Goal: Find specific page/section: Find specific page/section

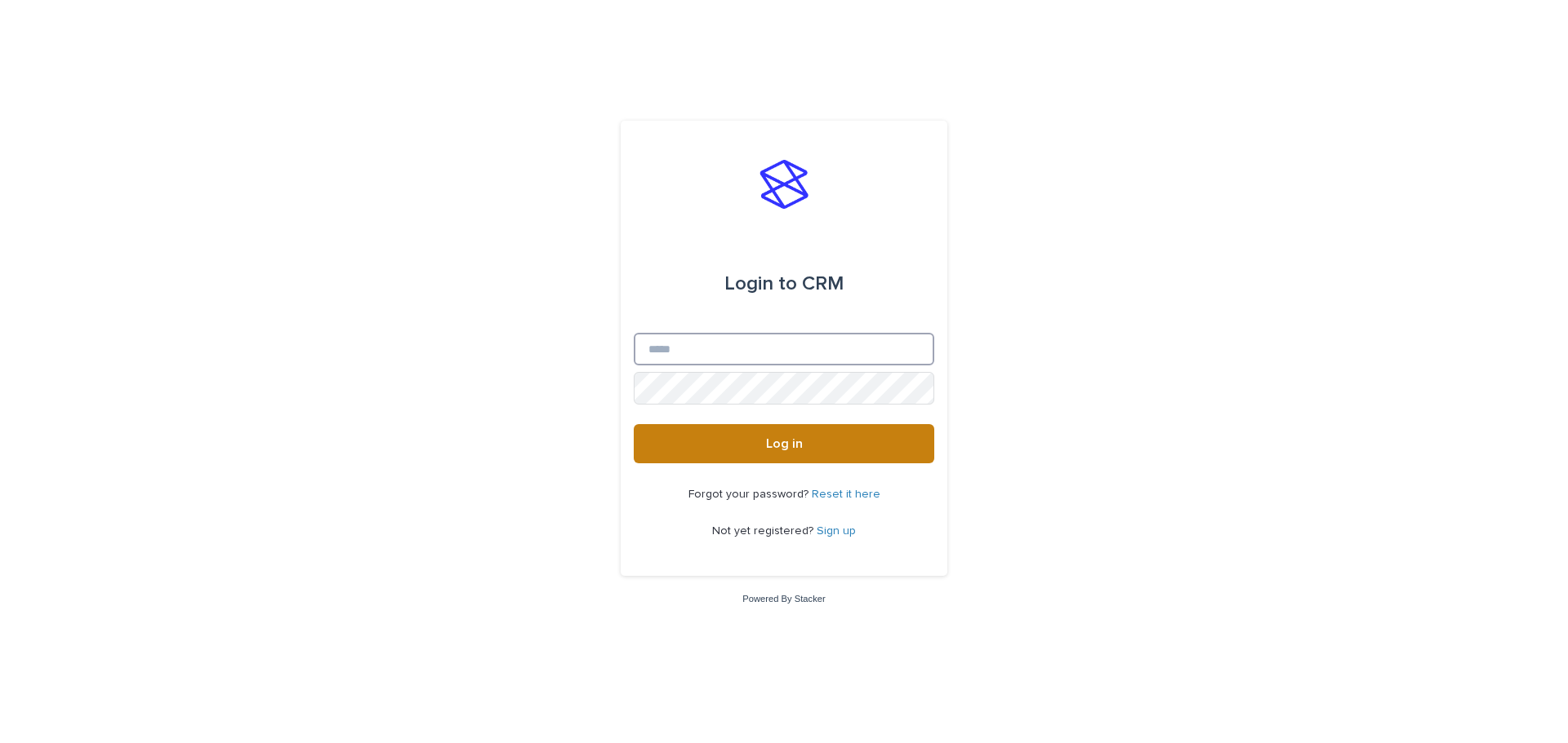
type input "**********"
click at [860, 448] on button "Log in" at bounding box center [783, 444] width 300 height 40
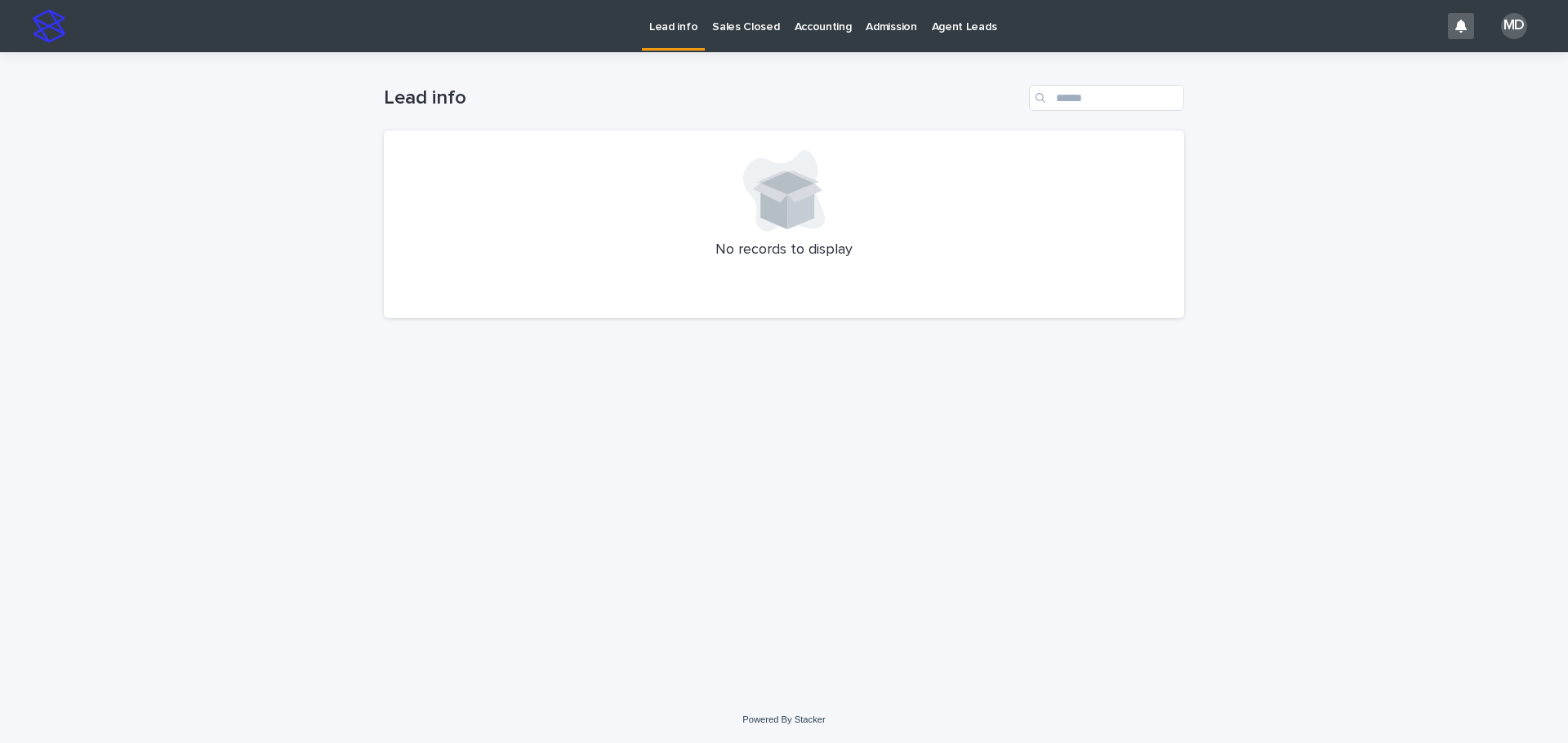
click at [897, 21] on p "Admission" at bounding box center [890, 17] width 50 height 35
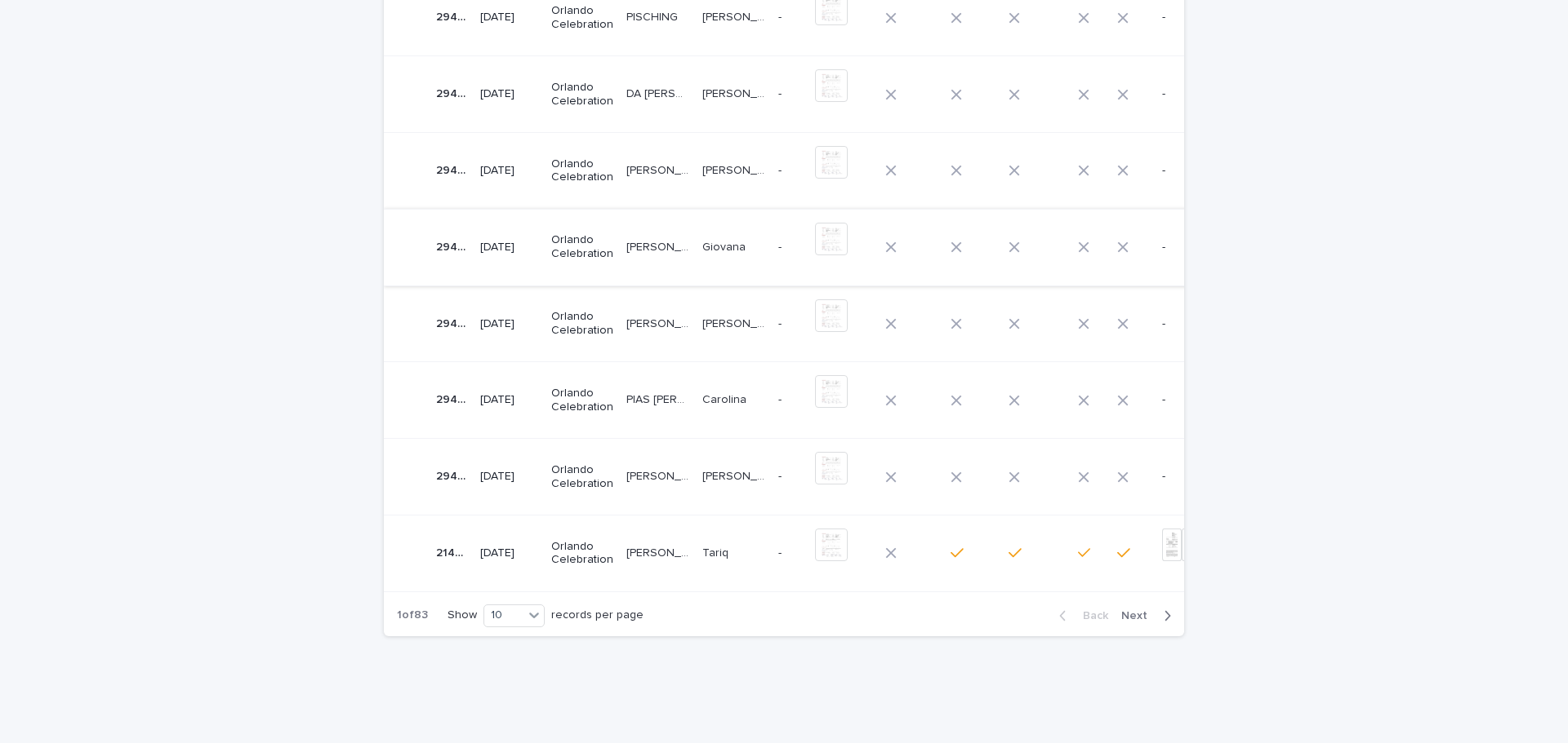
scroll to position [408, 0]
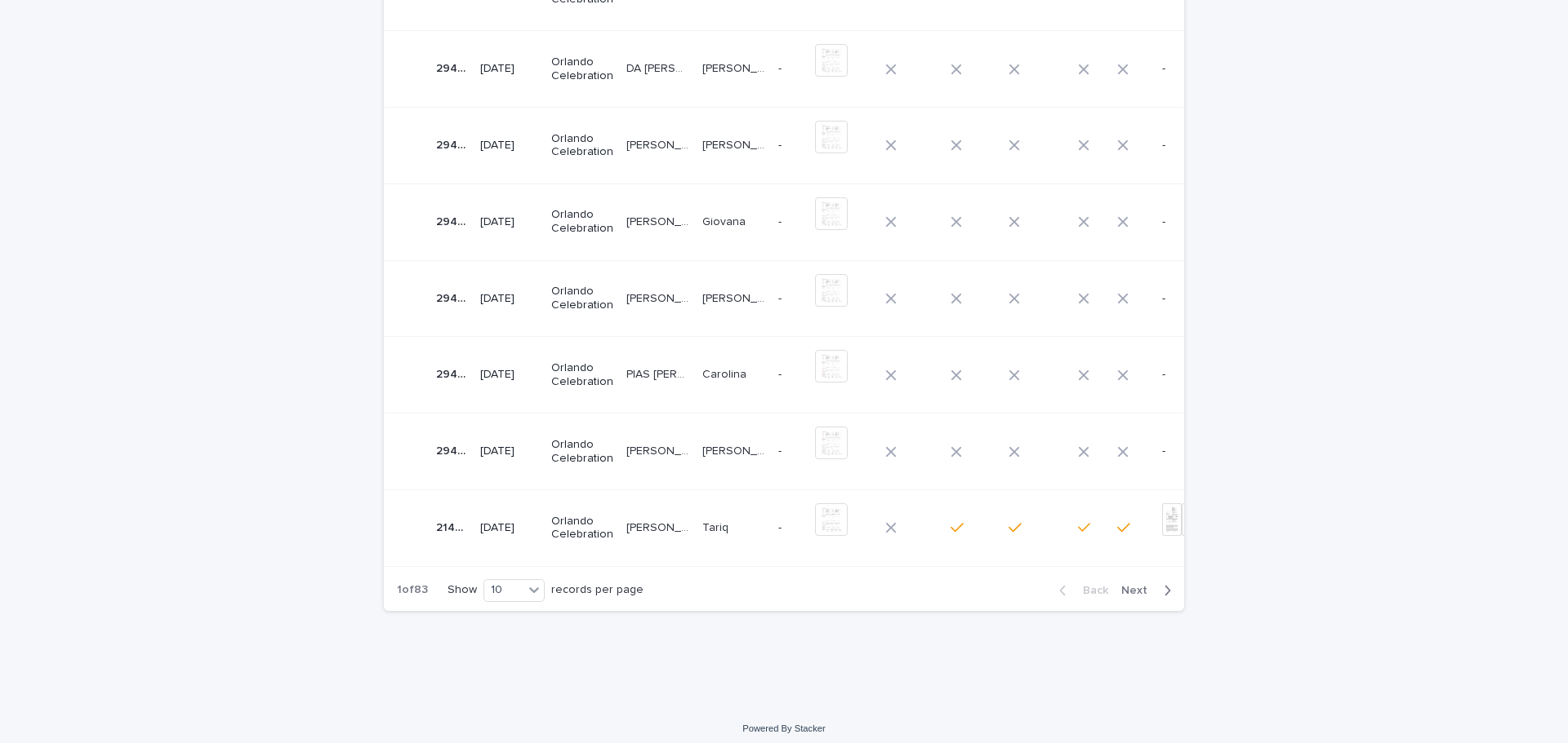
click at [566, 449] on p "Orlando Celebration" at bounding box center [582, 452] width 62 height 28
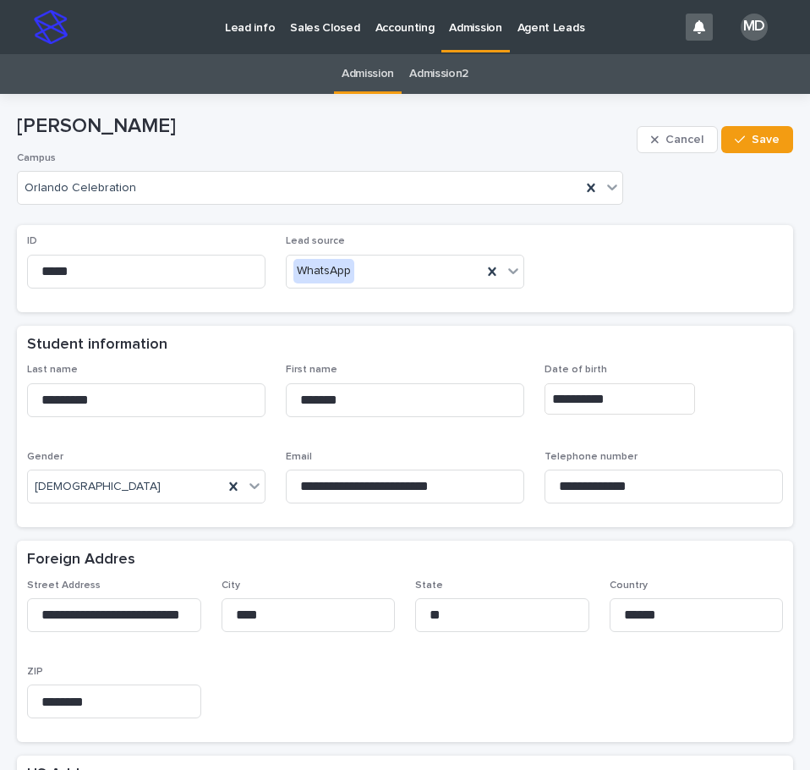
click at [459, 18] on p "Admission" at bounding box center [475, 18] width 52 height 36
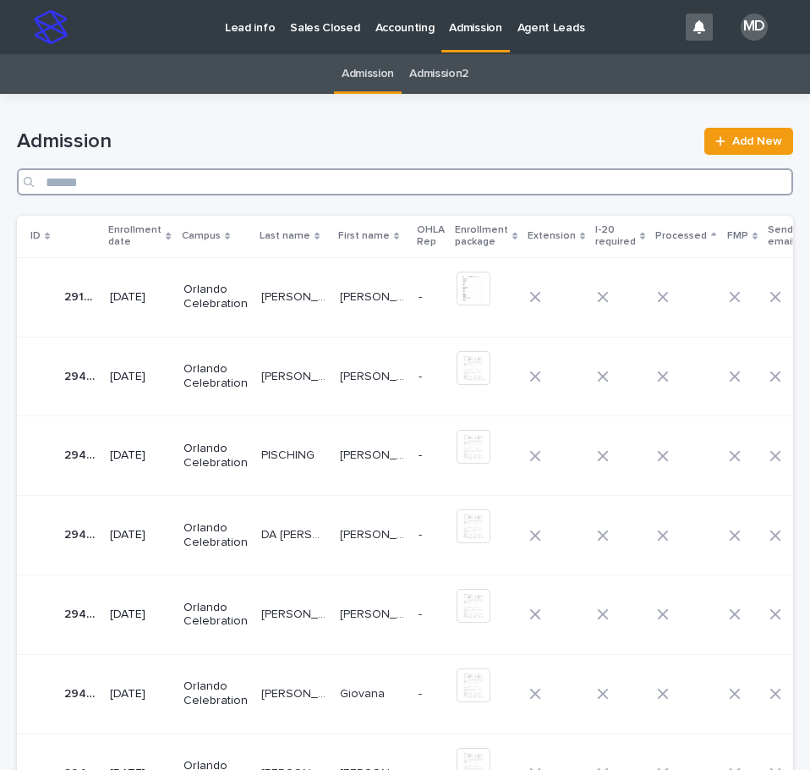
click at [54, 178] on input "Search" at bounding box center [405, 181] width 776 height 27
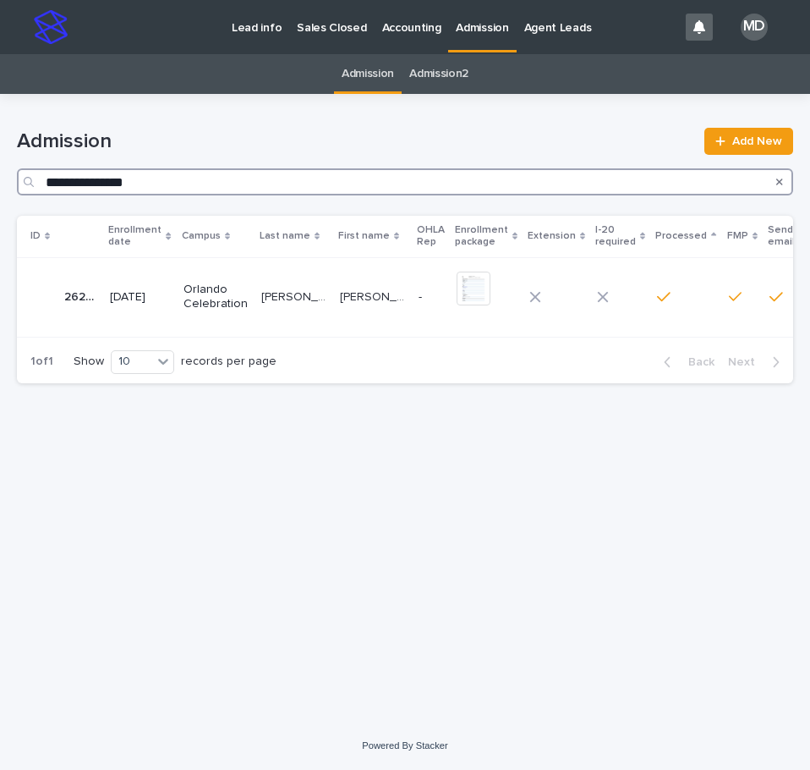
type input "**********"
click at [265, 278] on td "JARAMILLO QUINTERO JARAMILLO QUINTERO" at bounding box center [294, 296] width 79 height 79
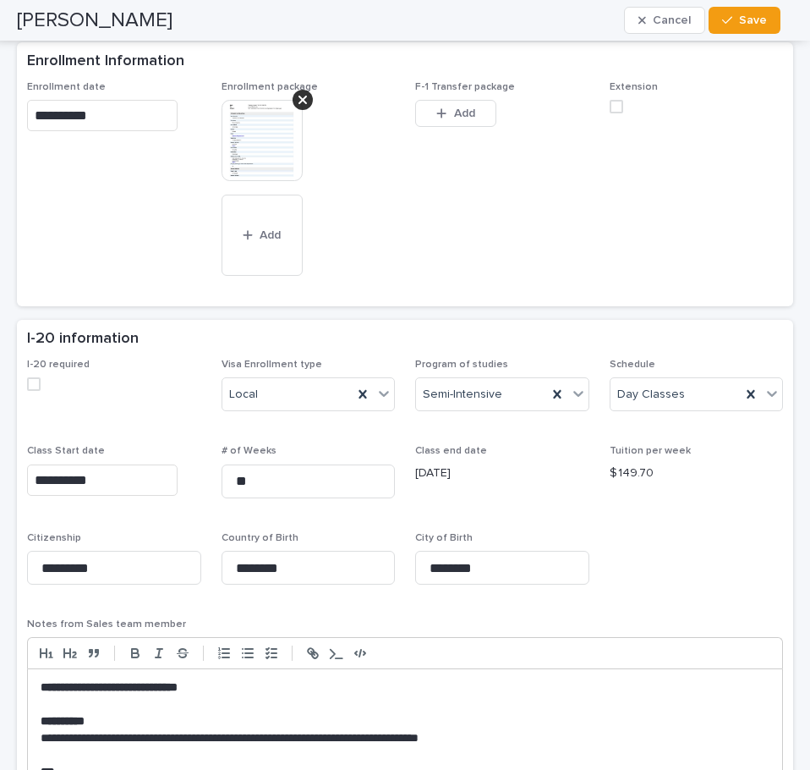
scroll to position [846, 0]
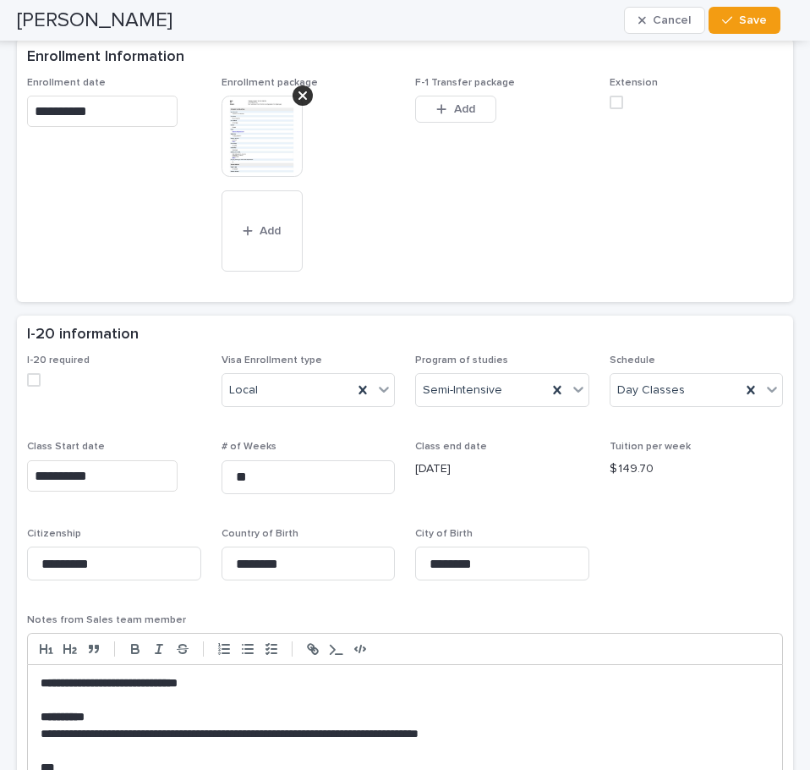
click at [260, 123] on img at bounding box center [262, 136] width 81 height 81
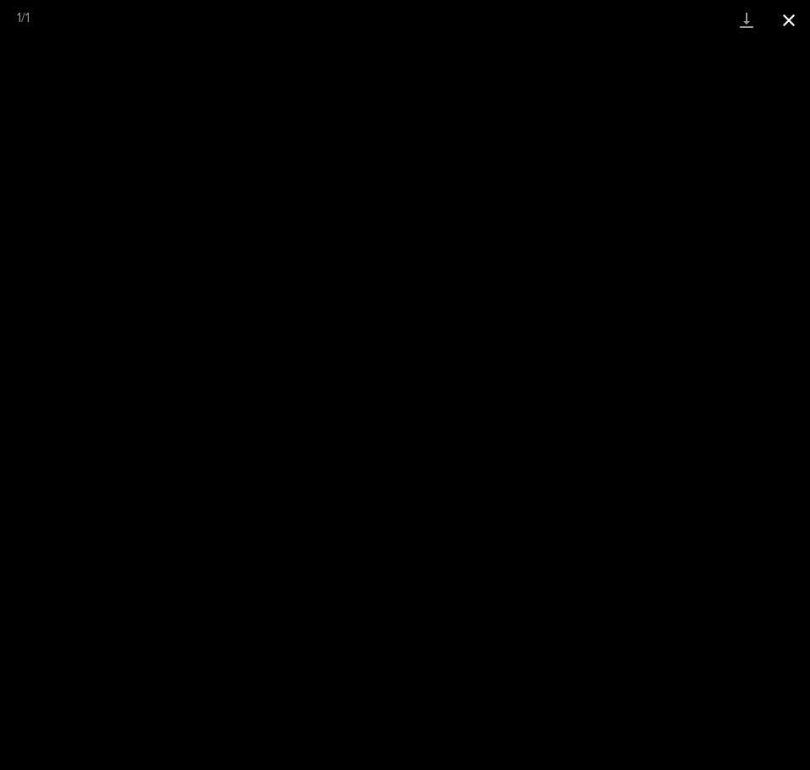
click at [786, 8] on button "Close gallery" at bounding box center [789, 20] width 42 height 40
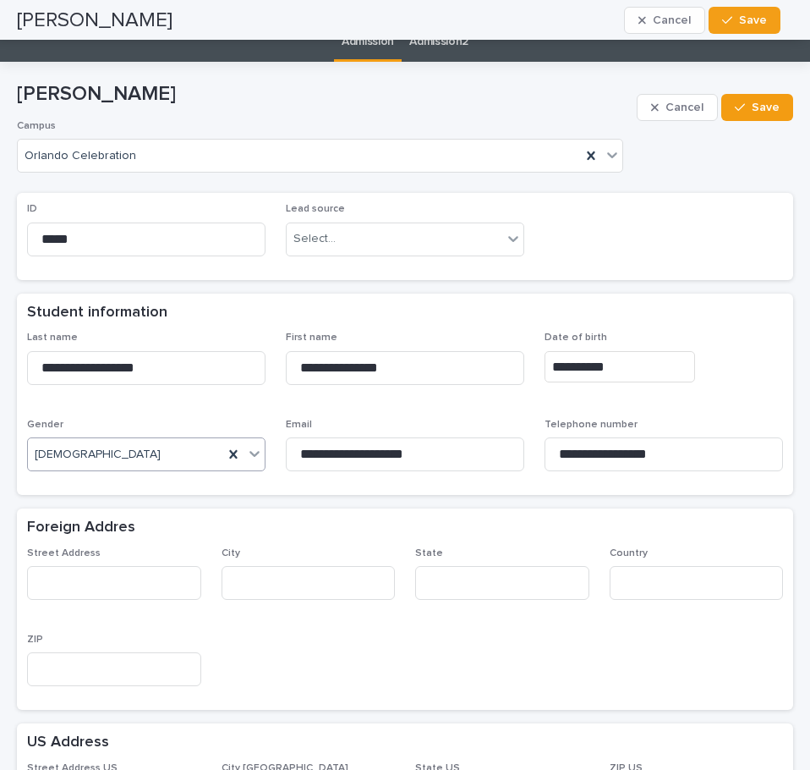
scroll to position [0, 0]
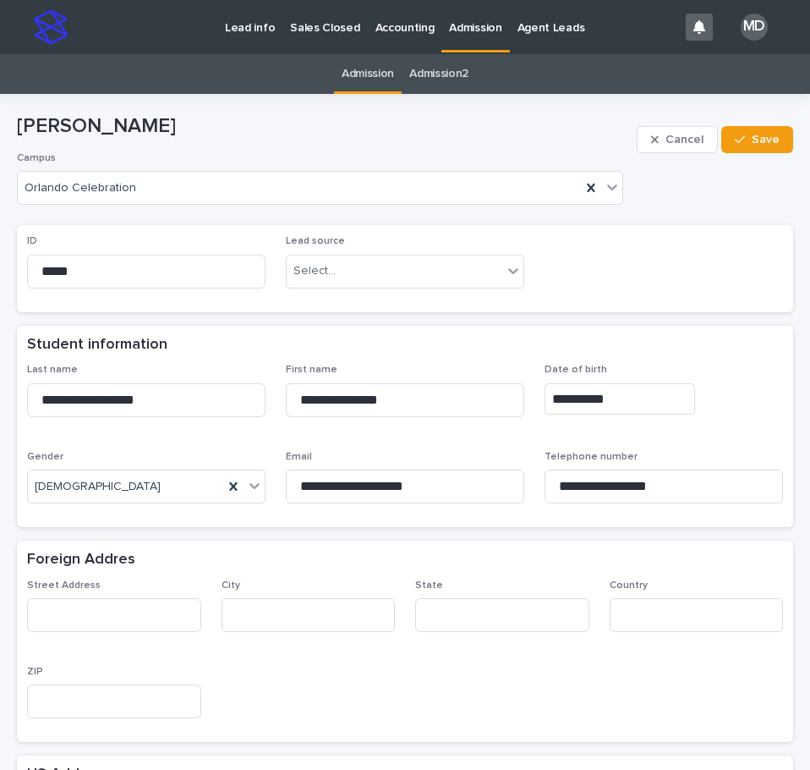
click at [473, 20] on p "Admission" at bounding box center [475, 18] width 52 height 36
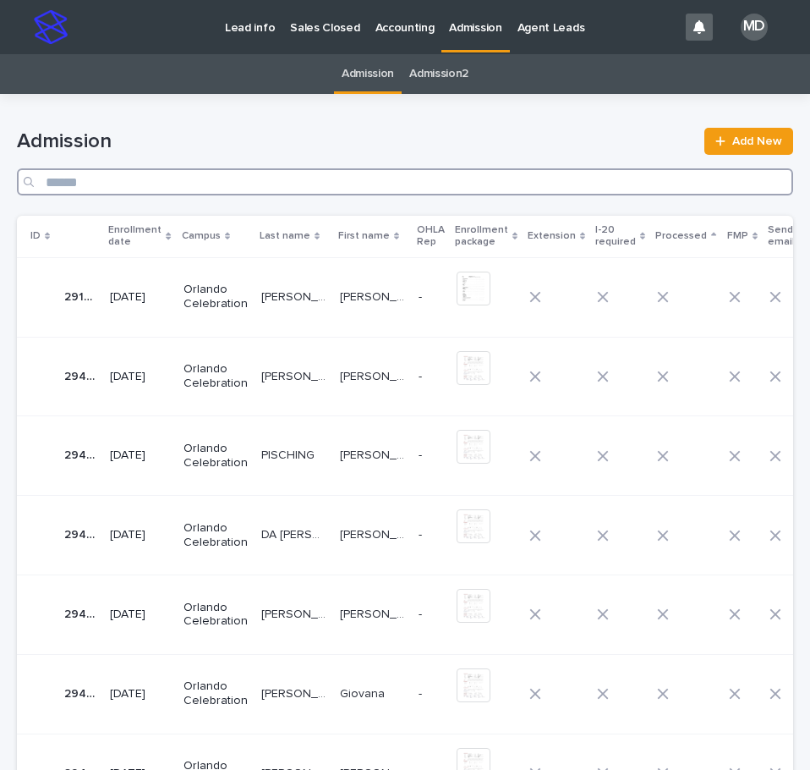
click at [118, 184] on input "Search" at bounding box center [405, 181] width 776 height 27
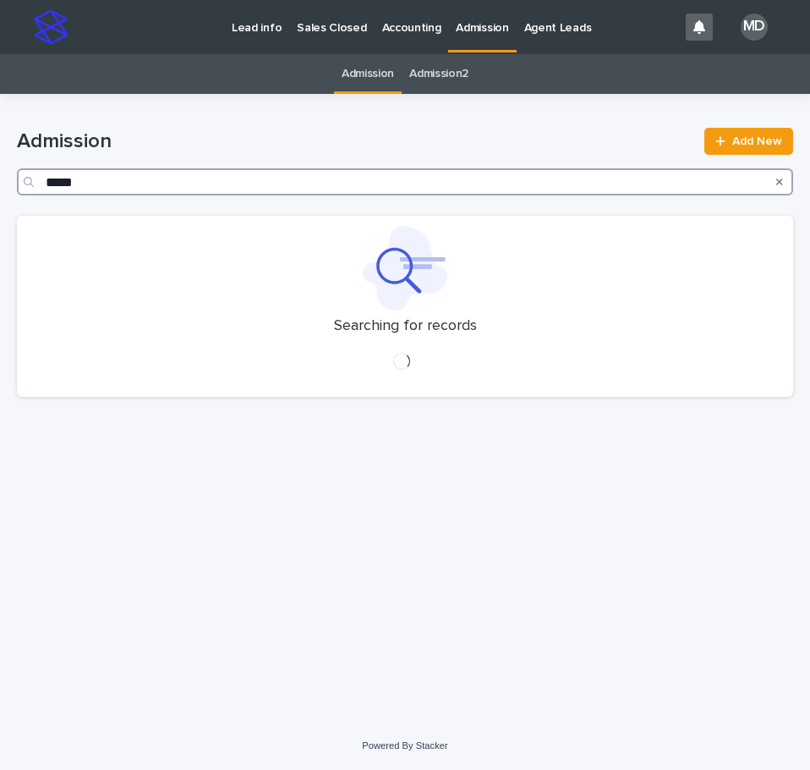
type input "*****"
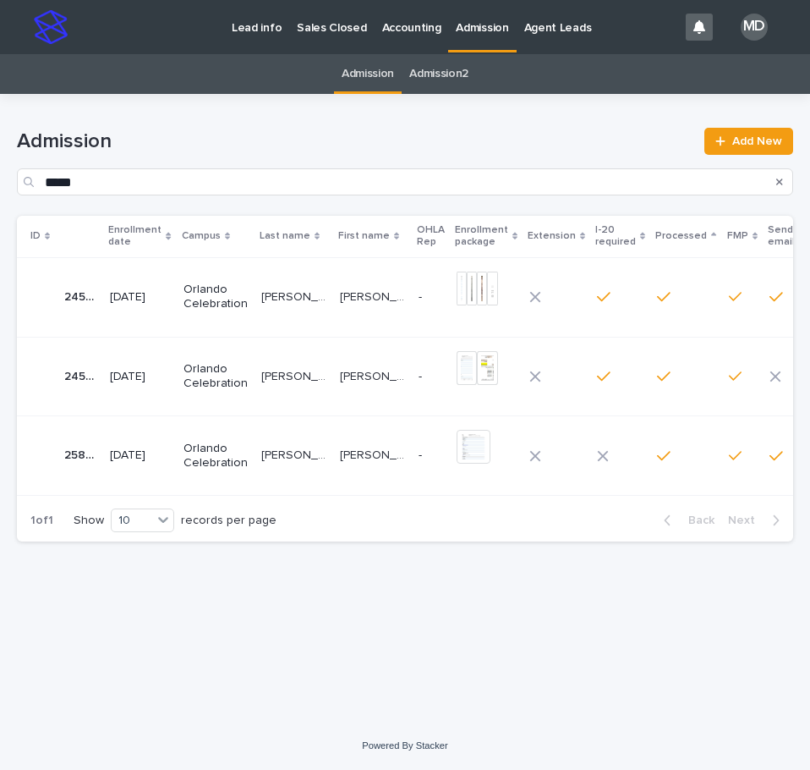
click at [255, 450] on td "FARFAN DUQUE FARFAN DUQUE" at bounding box center [294, 455] width 79 height 79
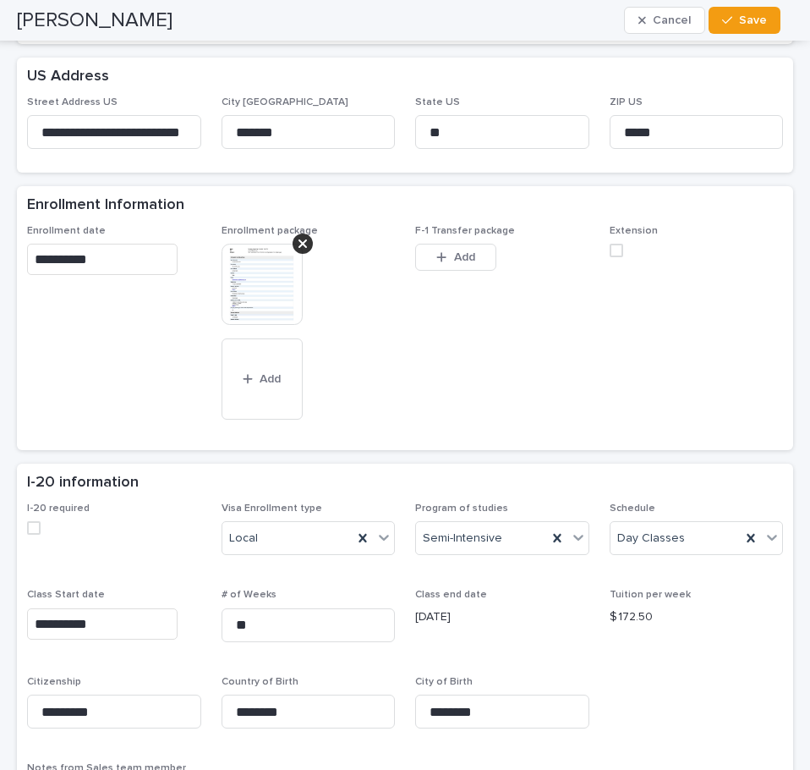
scroll to position [846, 0]
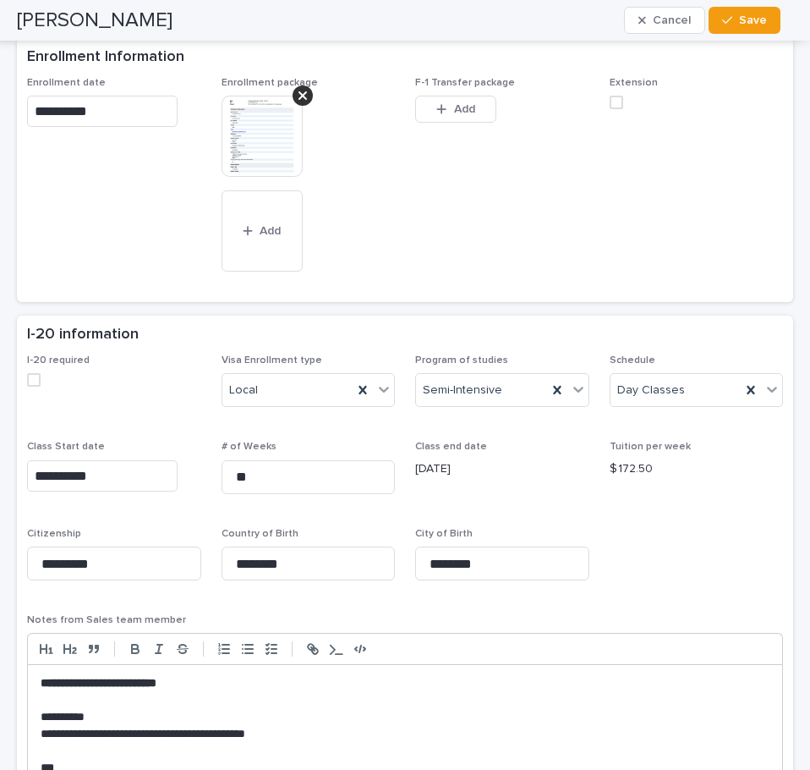
click at [253, 103] on img at bounding box center [262, 136] width 81 height 81
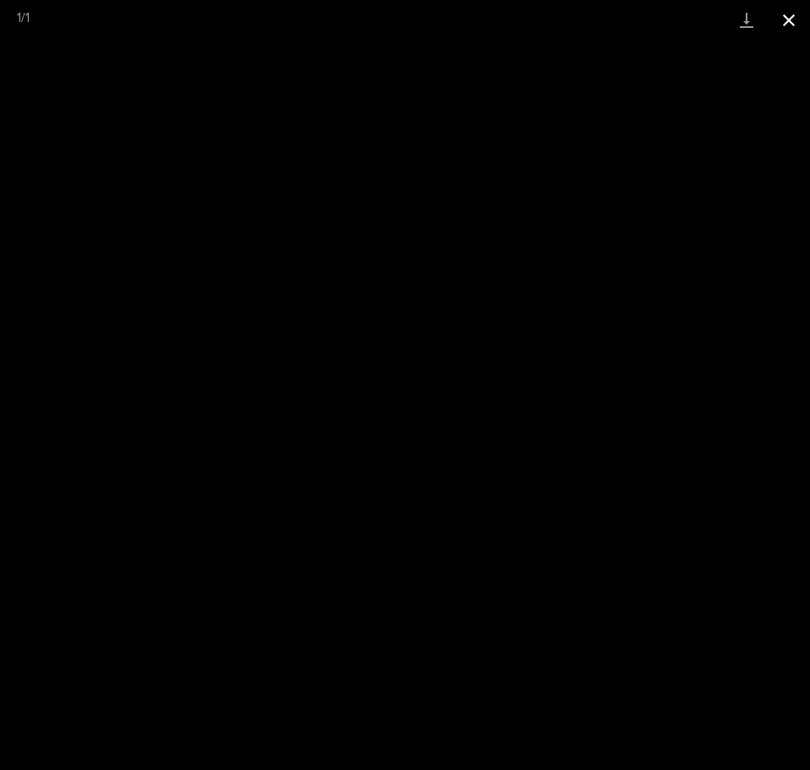
click at [782, 19] on button "Close gallery" at bounding box center [789, 20] width 42 height 40
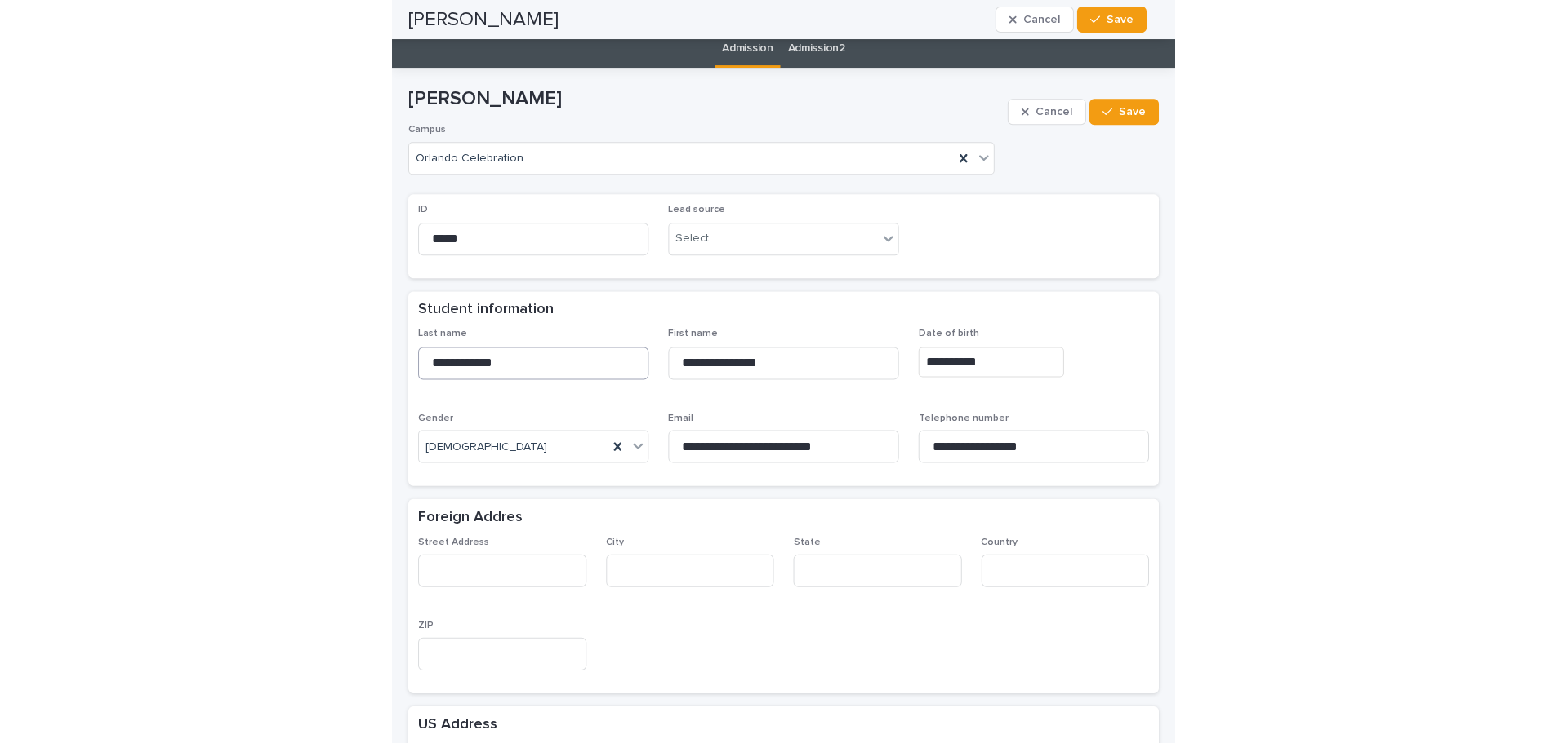
scroll to position [0, 0]
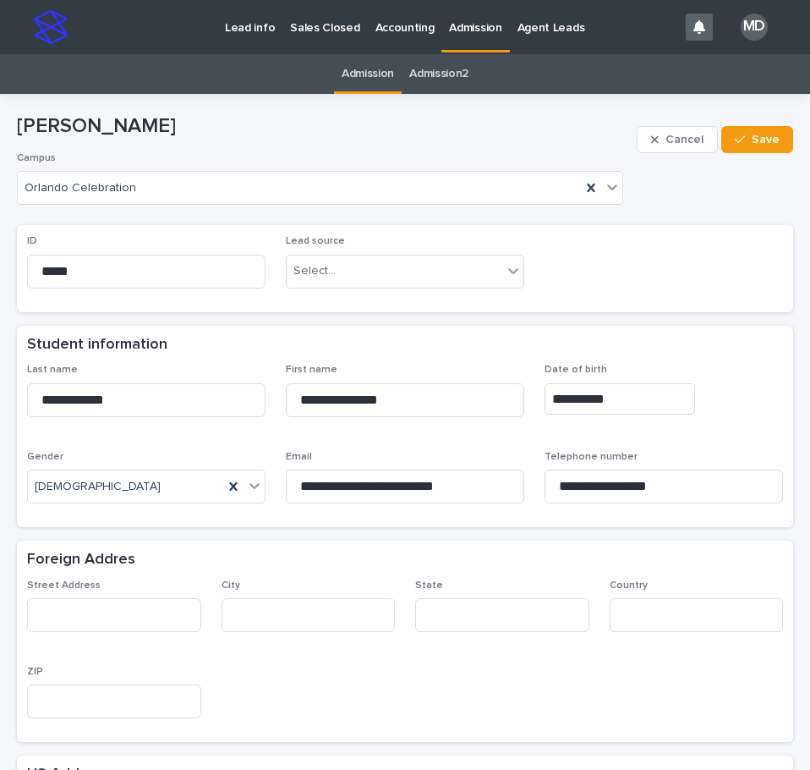
click at [459, 31] on p "Admission" at bounding box center [475, 18] width 52 height 36
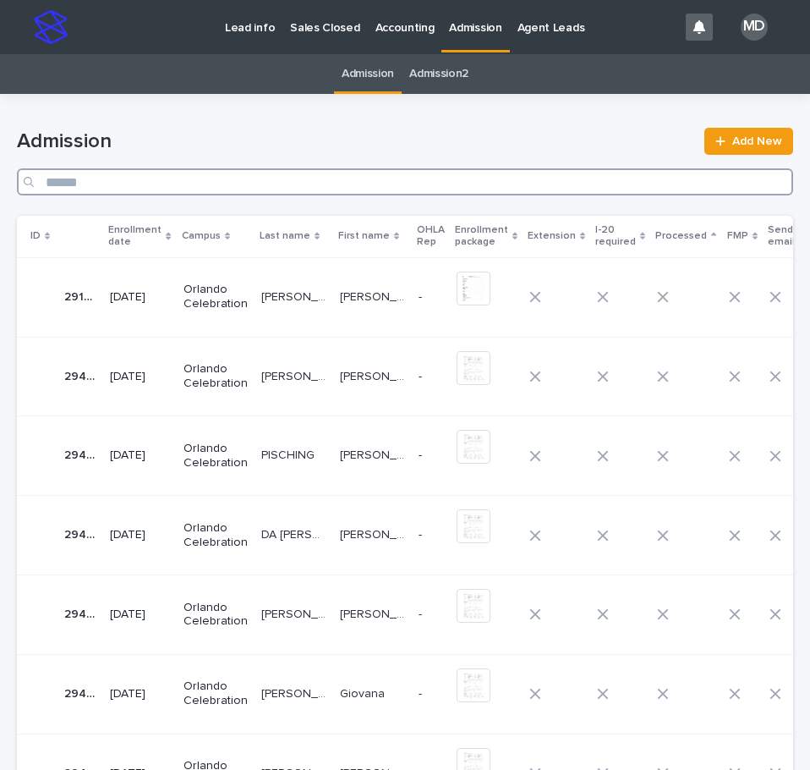
click at [492, 189] on input "Search" at bounding box center [405, 181] width 776 height 27
type input "**********"
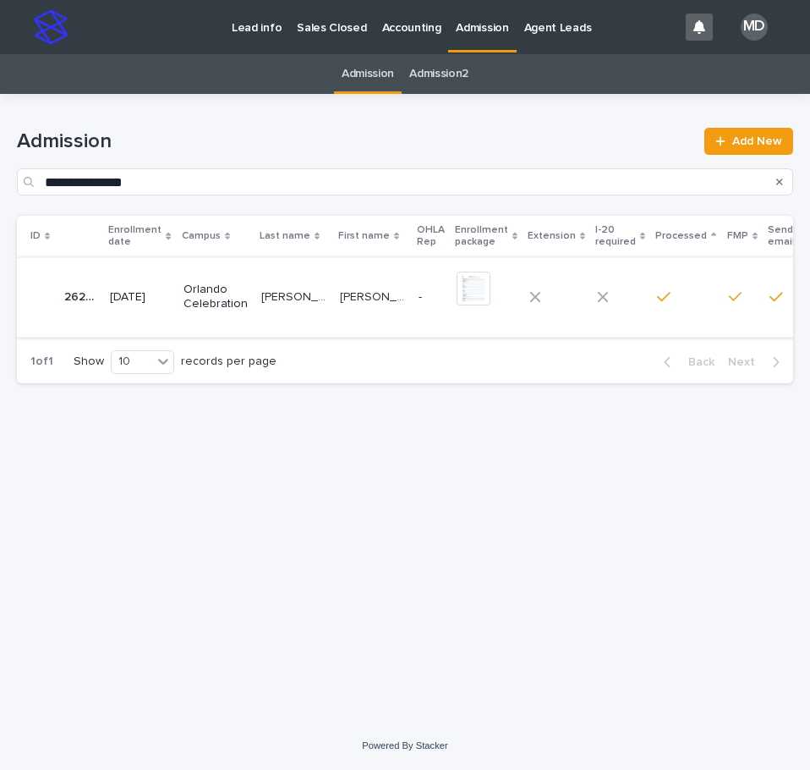
click at [457, 282] on img at bounding box center [474, 288] width 34 height 34
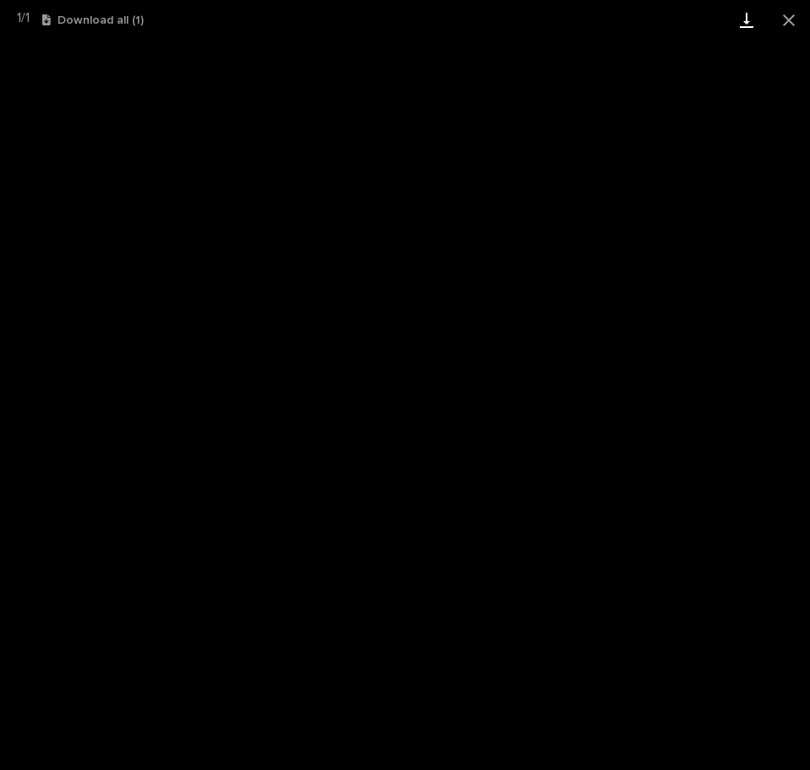
drag, startPoint x: 792, startPoint y: 17, endPoint x: 766, endPoint y: 24, distance: 27.1
click at [791, 17] on button "Close gallery" at bounding box center [789, 20] width 42 height 40
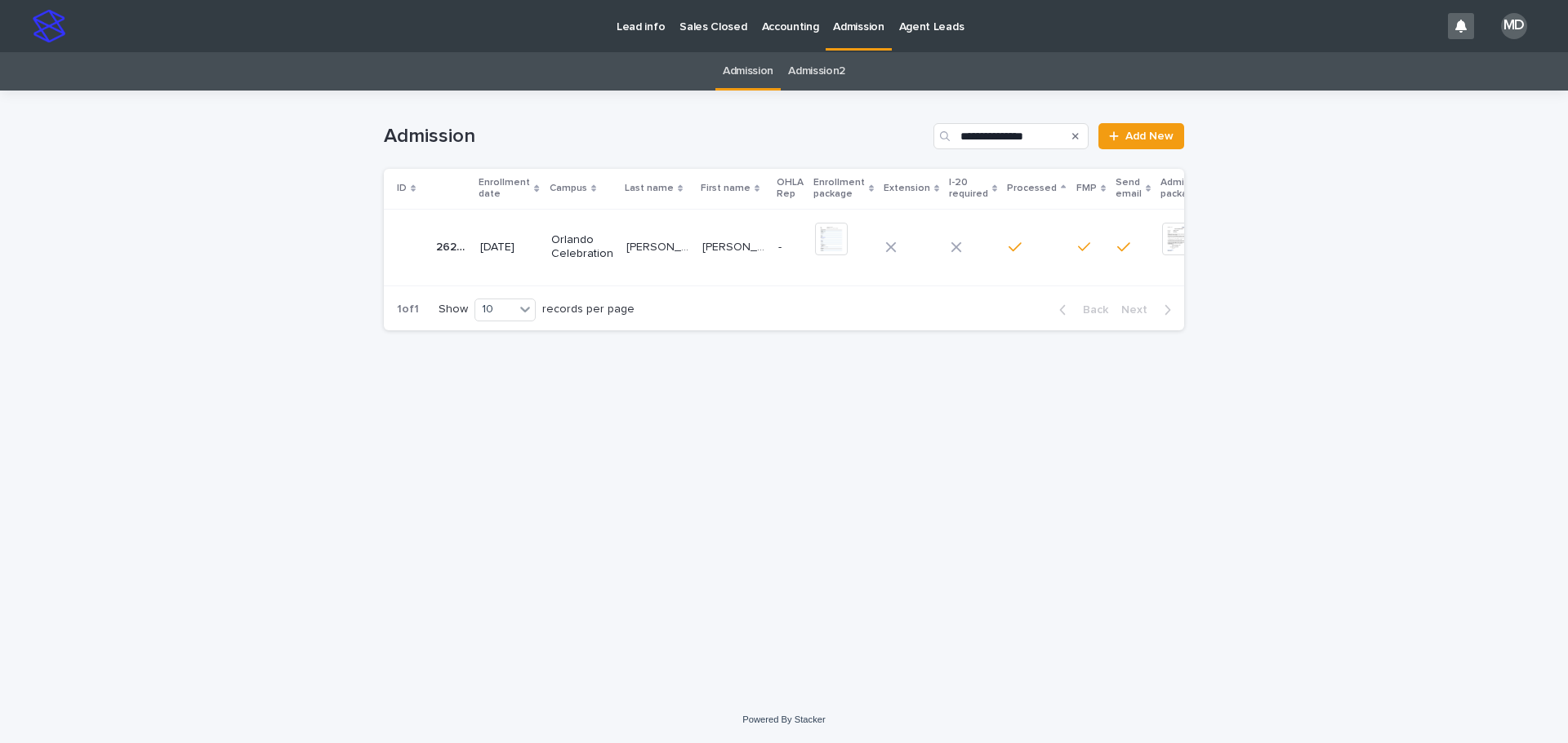
click at [856, 24] on p "Admission" at bounding box center [858, 17] width 50 height 35
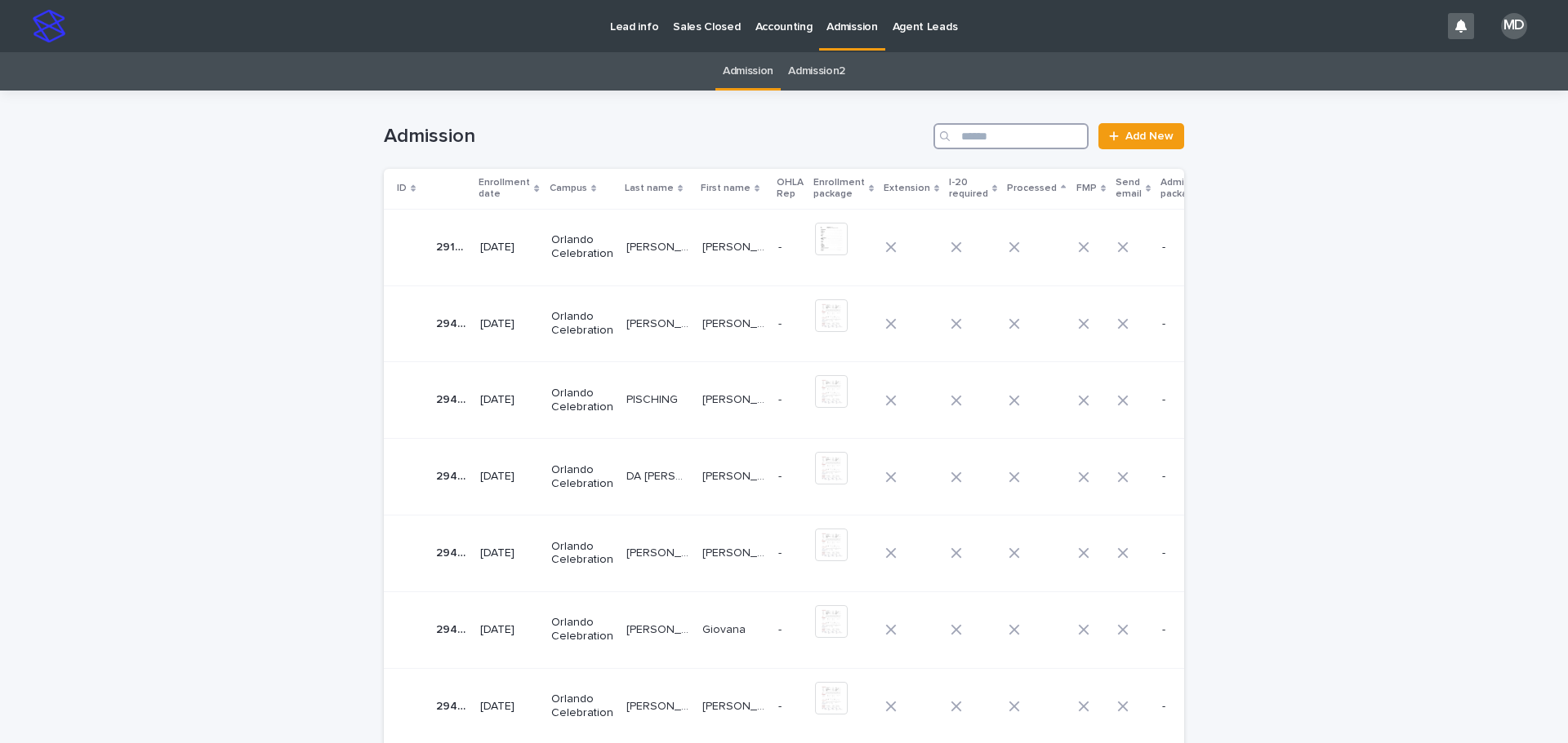
click at [966, 137] on input "Search" at bounding box center [1011, 136] width 155 height 26
paste input "*****"
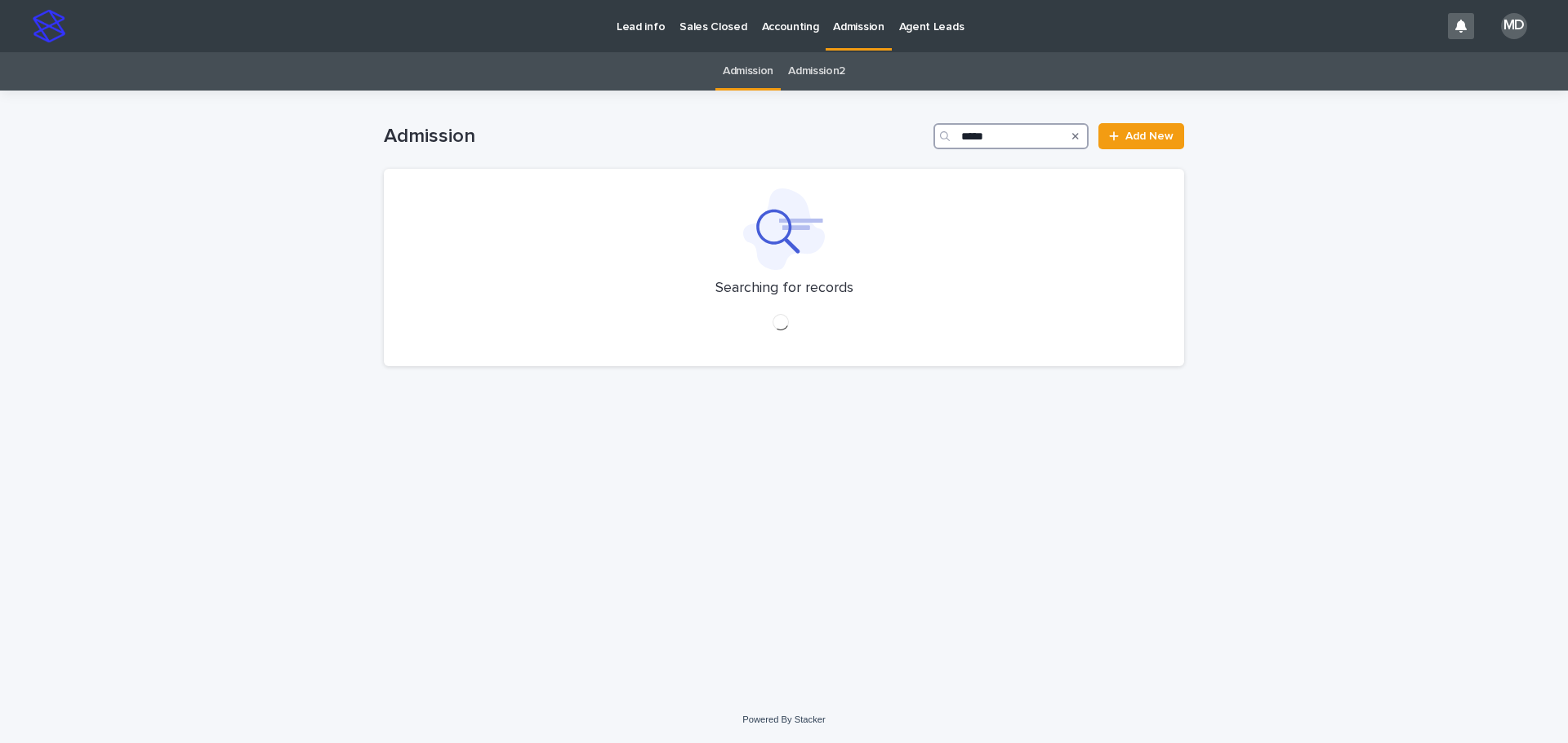
type input "*****"
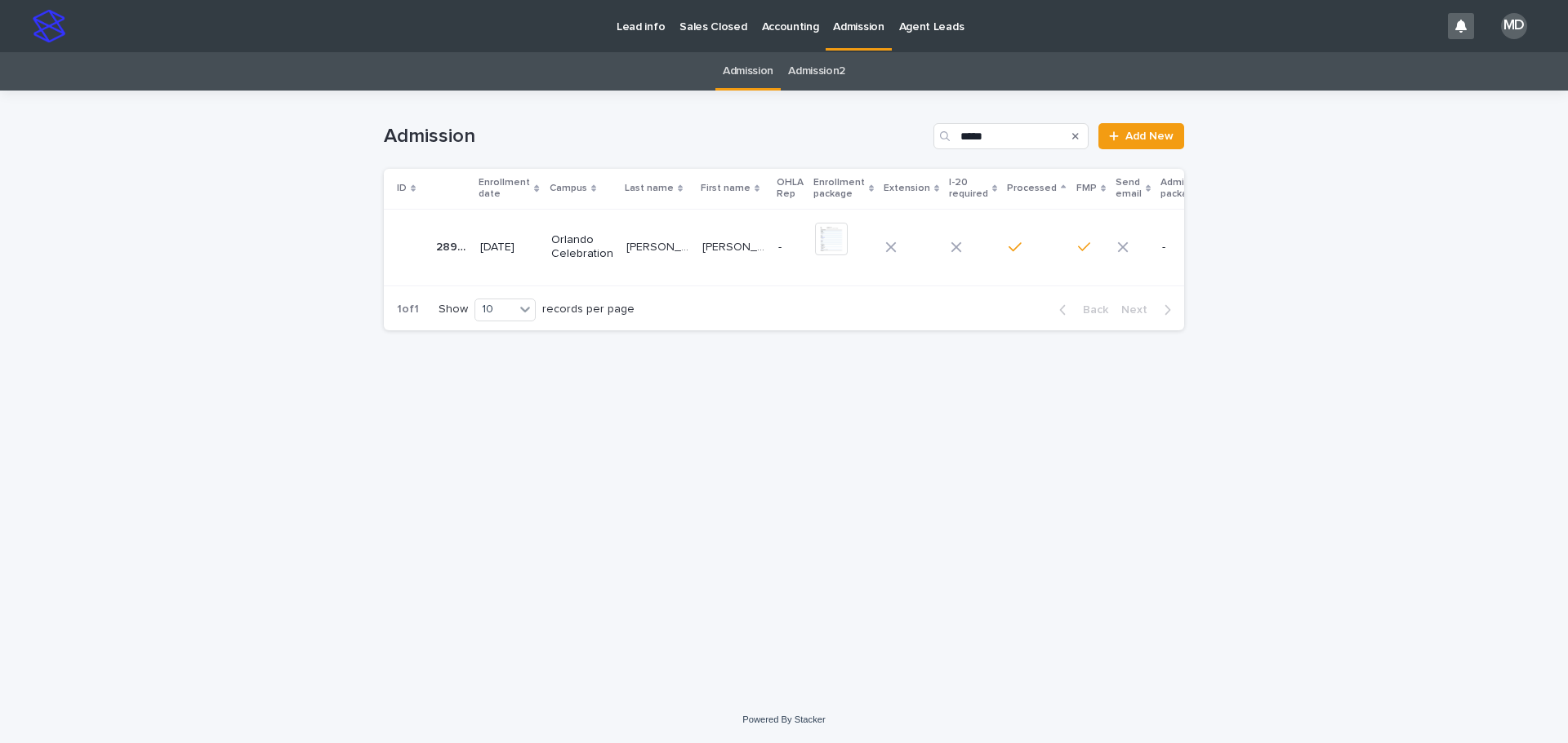
click at [666, 237] on p "Al Mastour" at bounding box center [659, 246] width 67 height 17
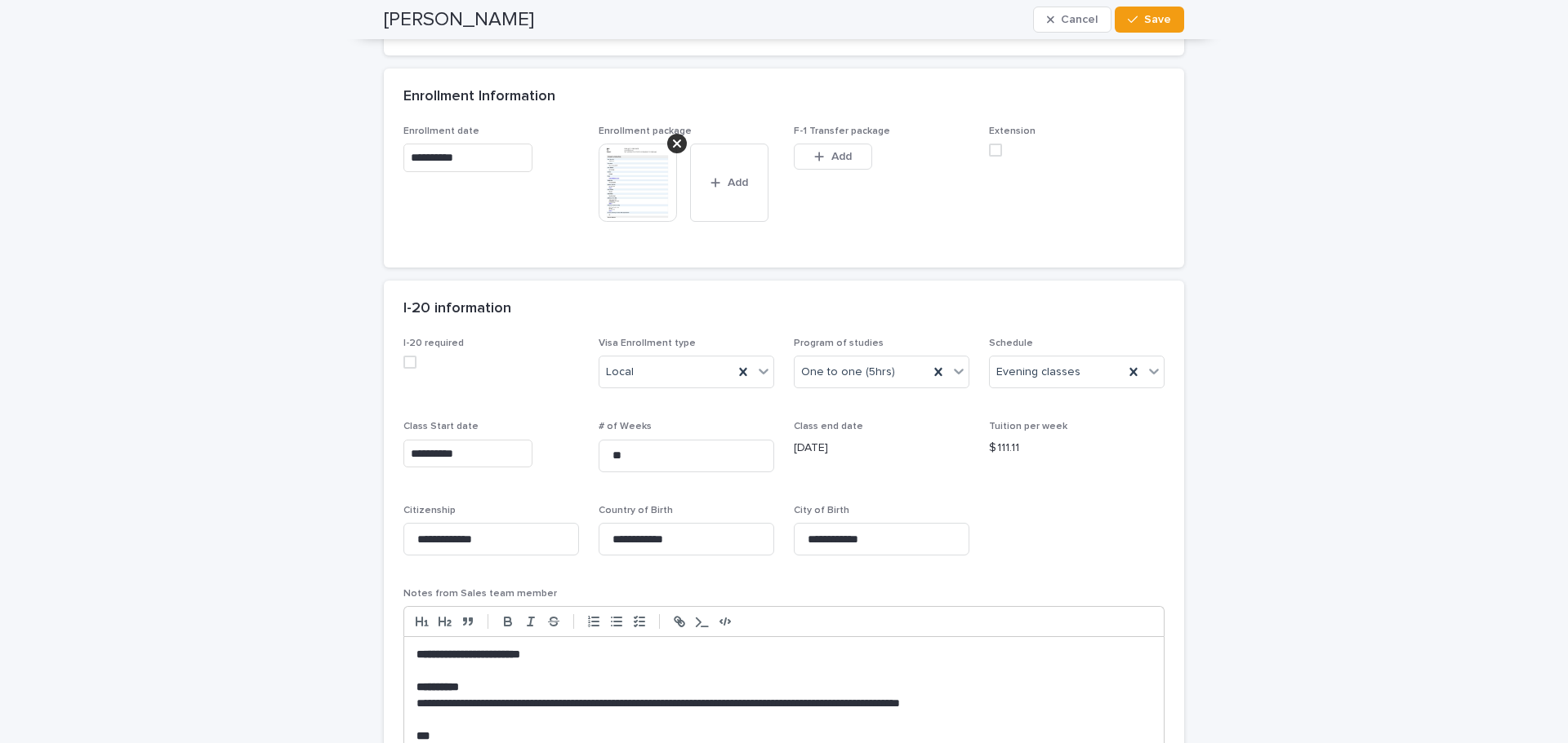
scroll to position [897, 0]
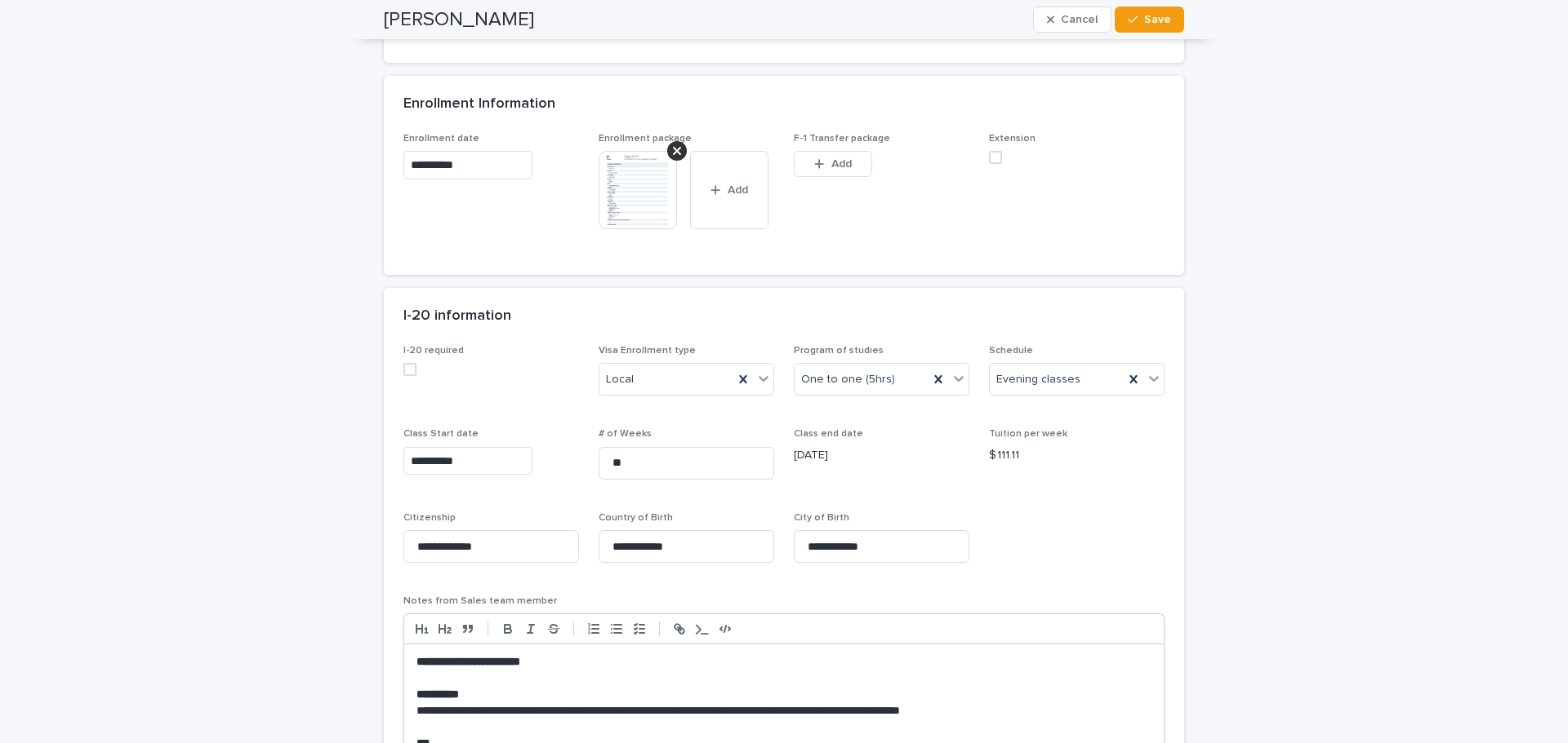
click at [631, 207] on img at bounding box center [637, 189] width 78 height 78
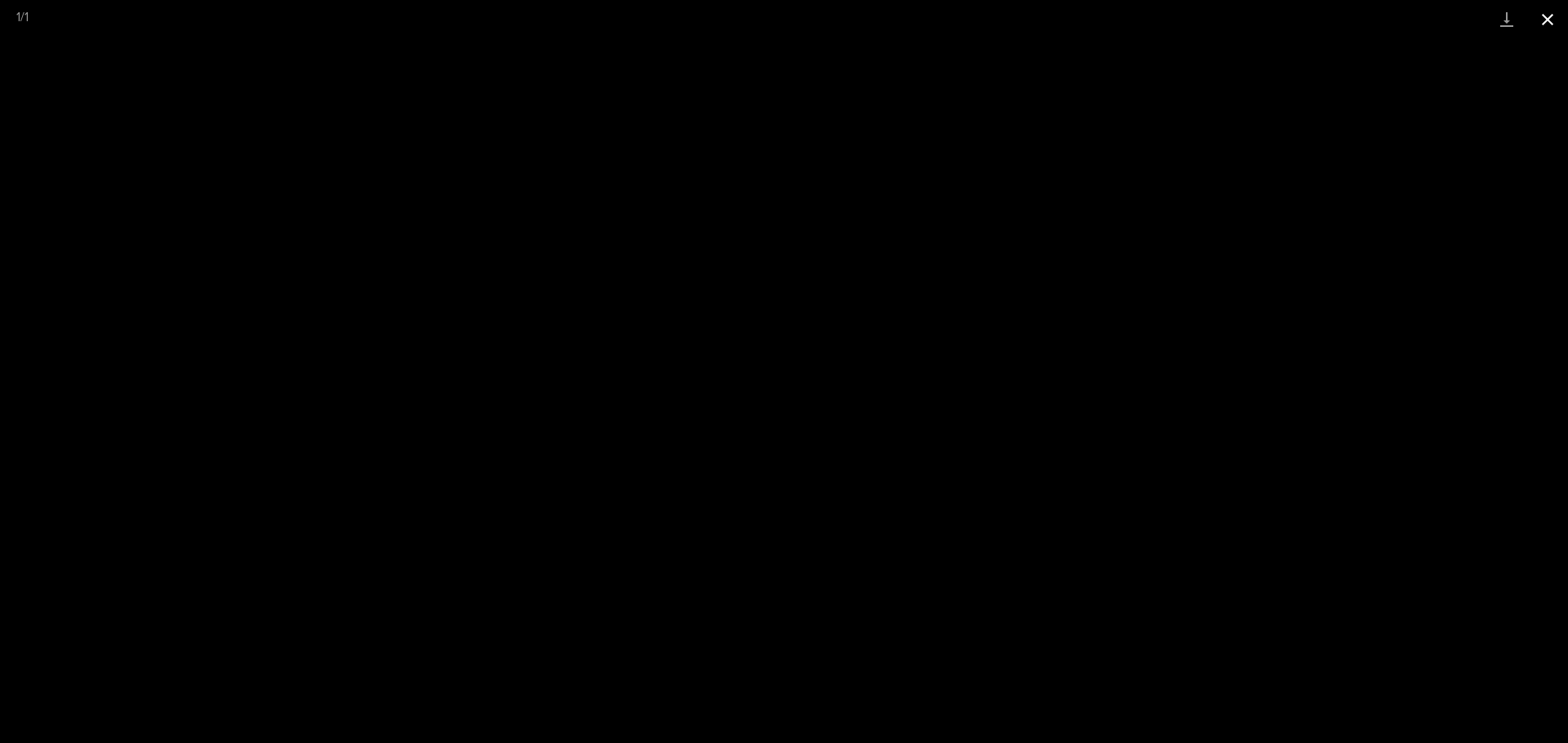
click at [1554, 10] on button "Close gallery" at bounding box center [1547, 19] width 41 height 39
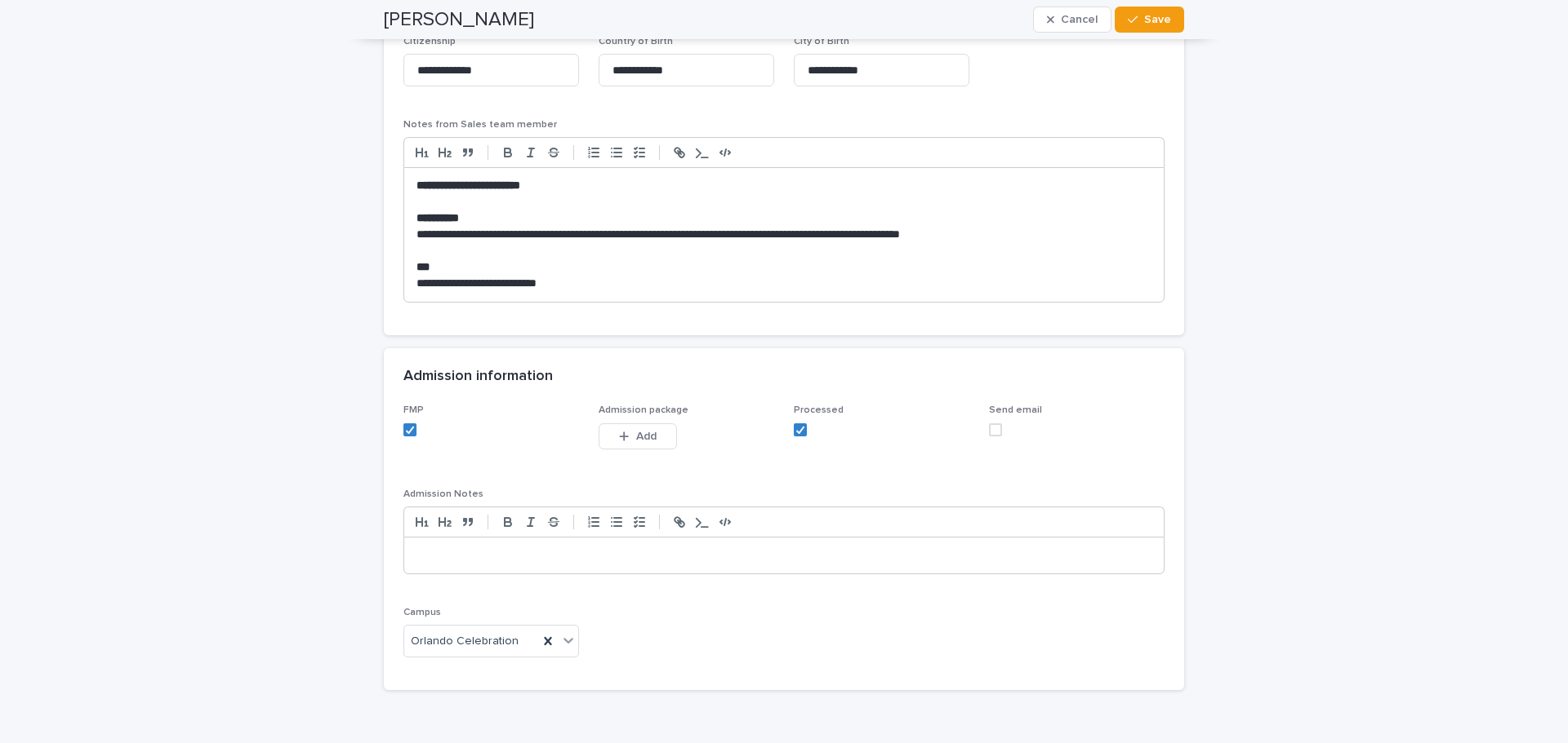
scroll to position [1462, 0]
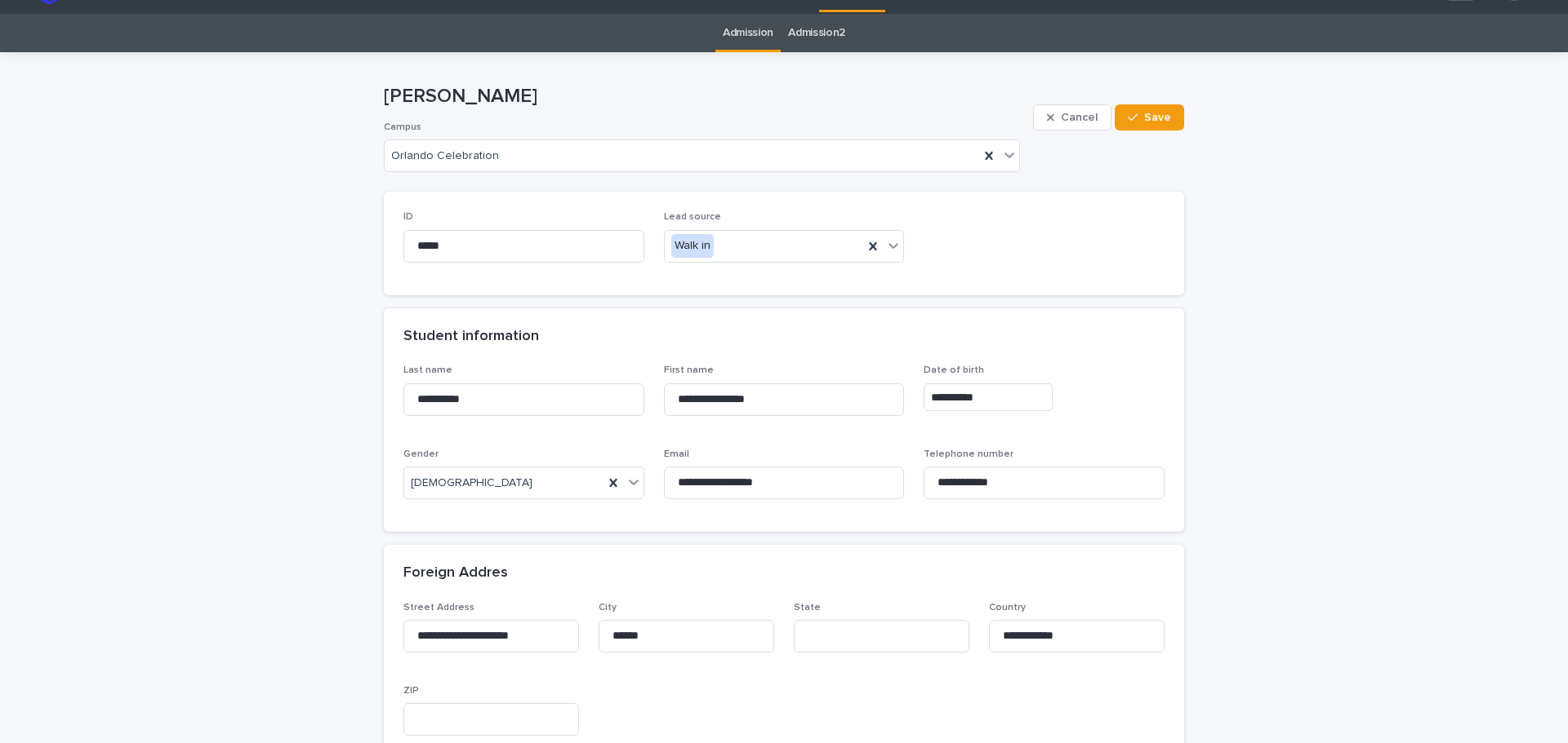
scroll to position [0, 0]
